Goal: Navigation & Orientation: Find specific page/section

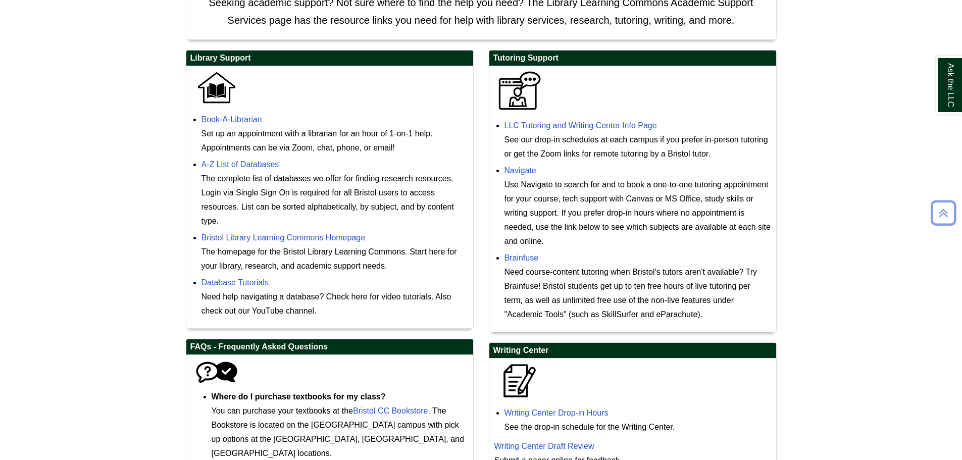
scroll to position [406, 0]
